Goal: Obtain resource: Download file/media

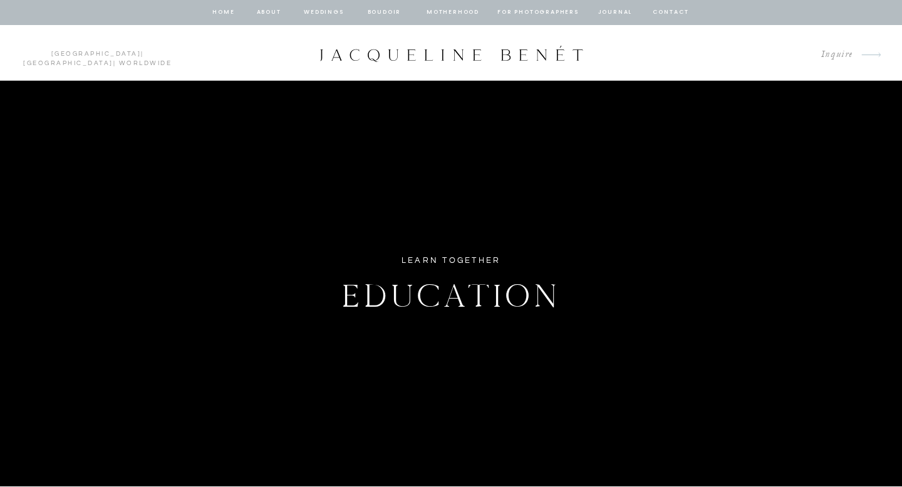
click at [256, 11] on nav "about" at bounding box center [269, 12] width 26 height 11
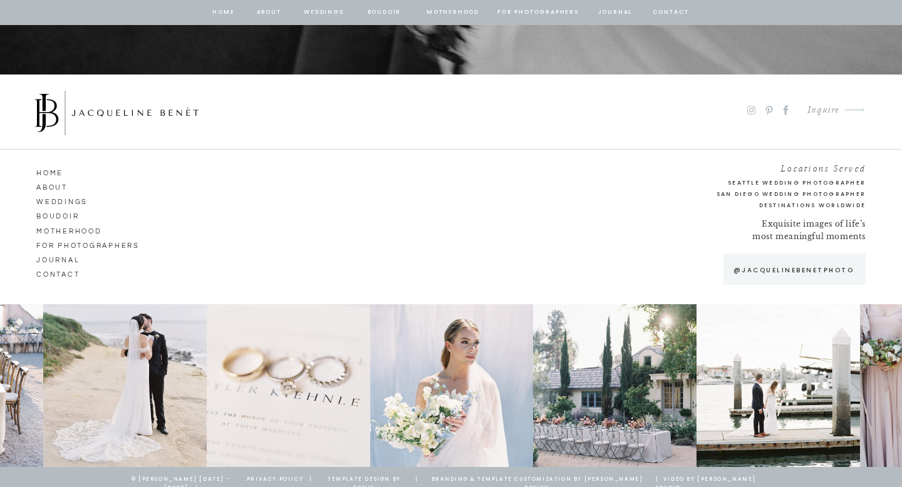
scroll to position [6905, 0]
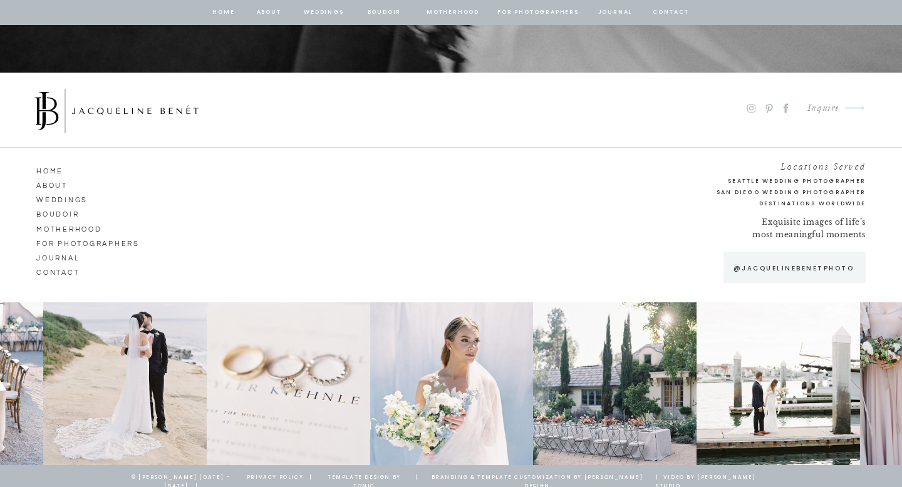
click at [747, 107] on icon at bounding box center [751, 108] width 8 height 8
click at [81, 244] on nav "for photographers" at bounding box center [91, 242] width 111 height 11
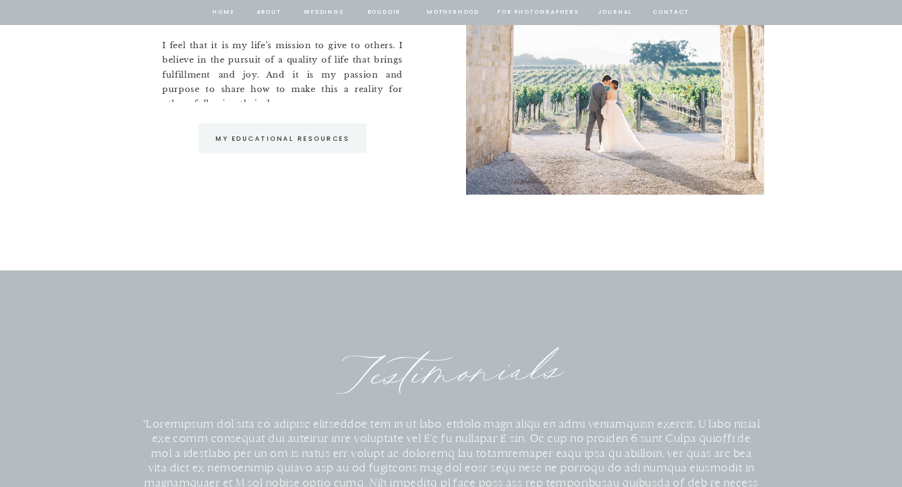
scroll to position [771, 0]
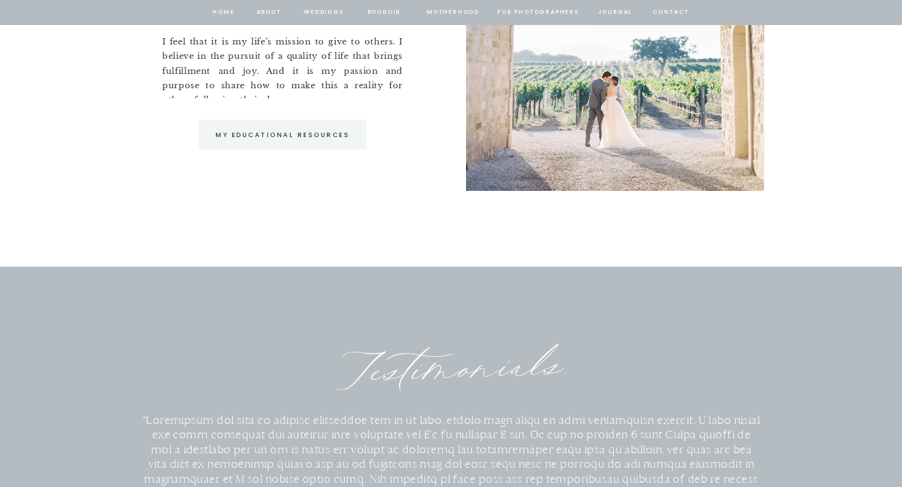
click at [225, 131] on p "My Educational Resources" at bounding box center [282, 135] width 153 height 11
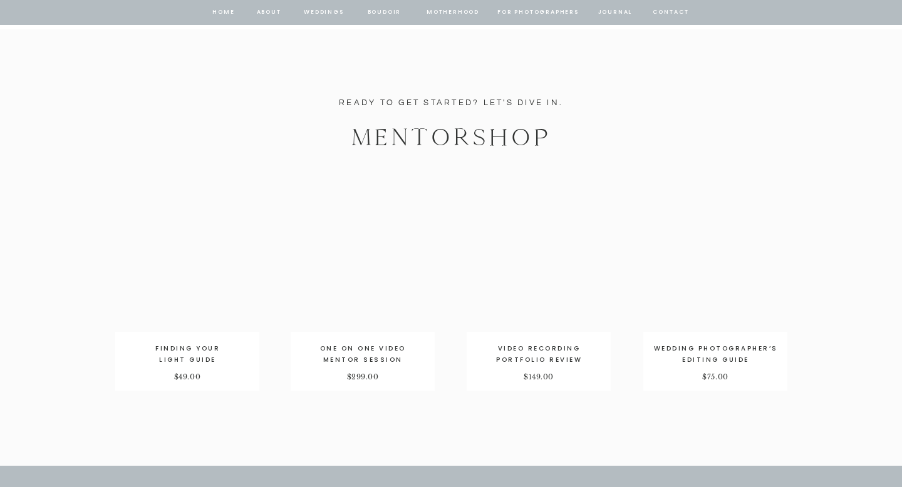
scroll to position [2079, 0]
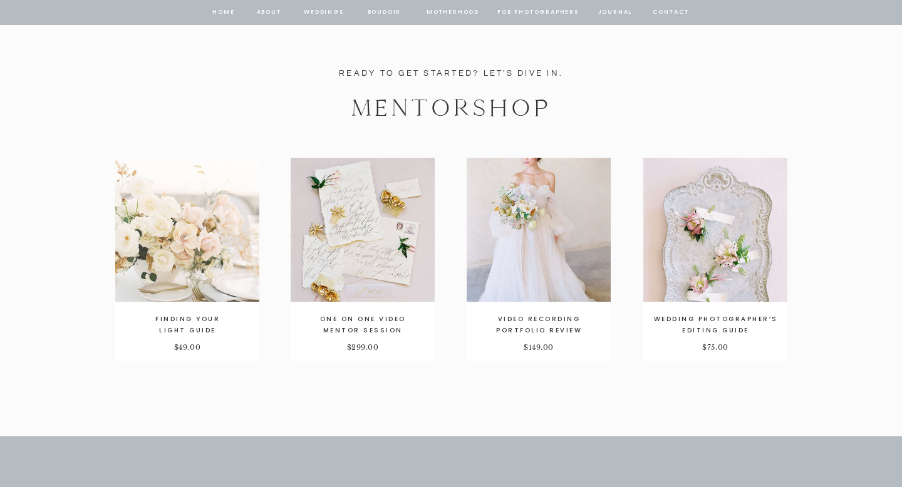
click at [210, 259] on div at bounding box center [187, 230] width 144 height 144
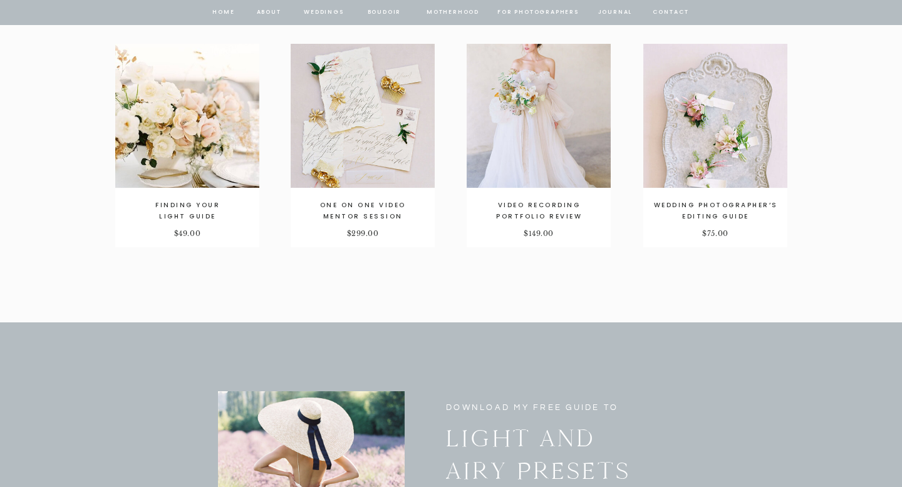
scroll to position [2197, 0]
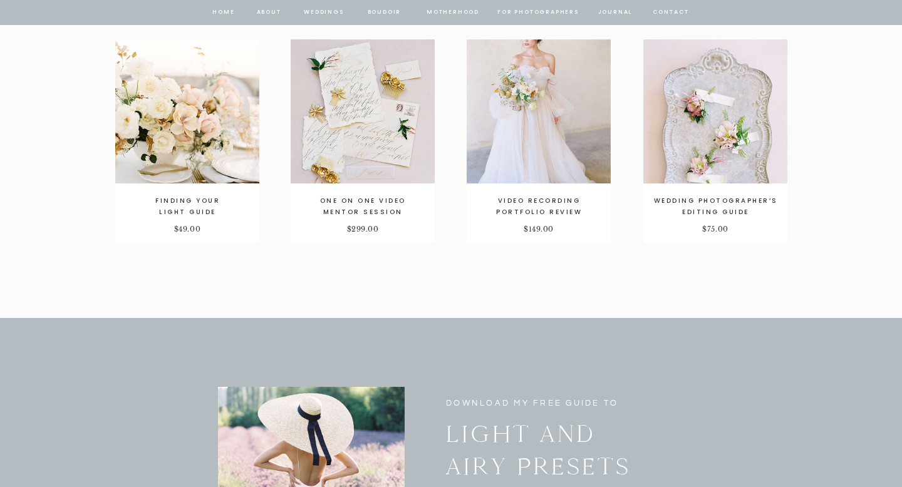
click at [723, 210] on p "WEDDING PHOTOGRAPHER’S EDITING GUIDE" at bounding box center [715, 206] width 138 height 22
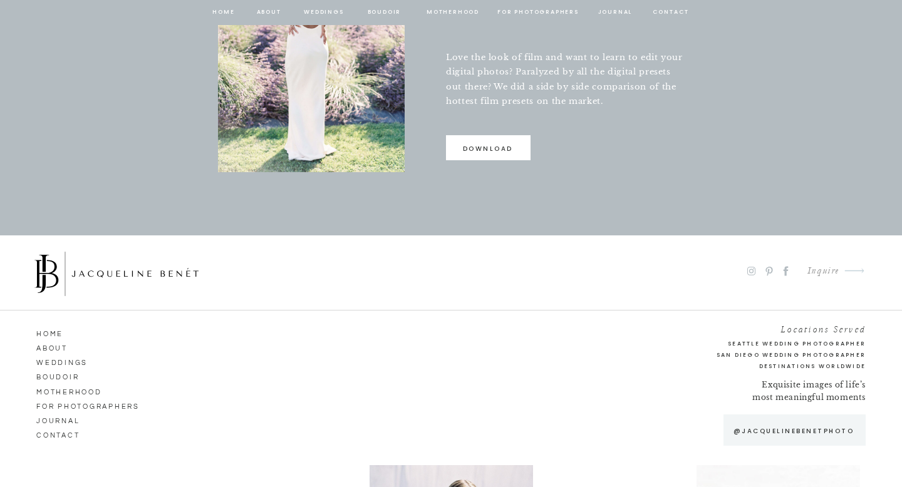
scroll to position [2656, 0]
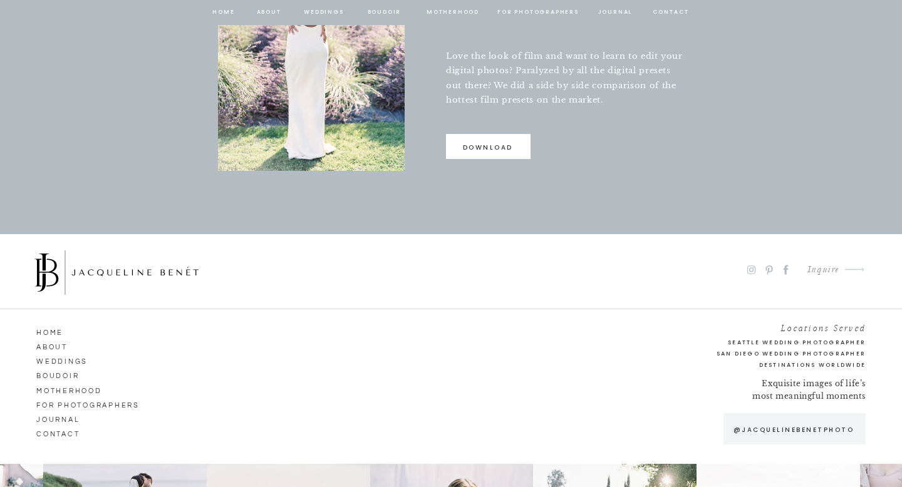
click at [462, 145] on p "download" at bounding box center [487, 150] width 83 height 17
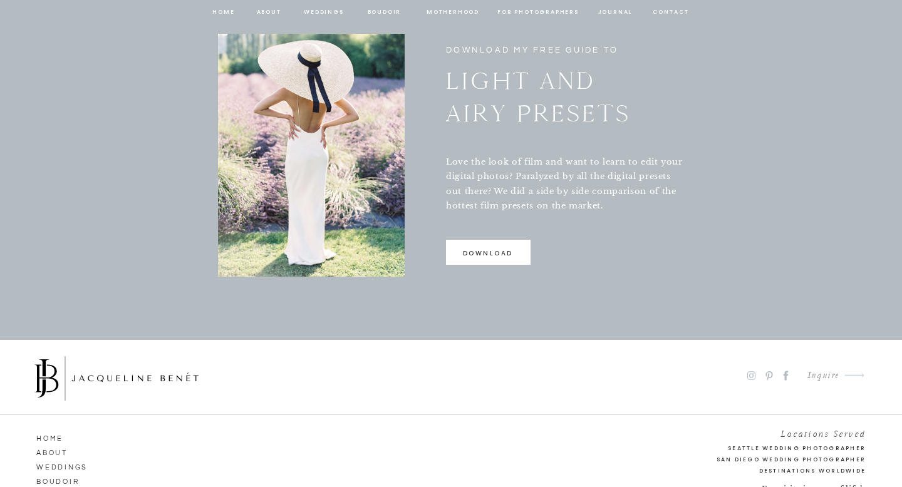
scroll to position [2506, 0]
